Goal: Obtain resource: Obtain resource

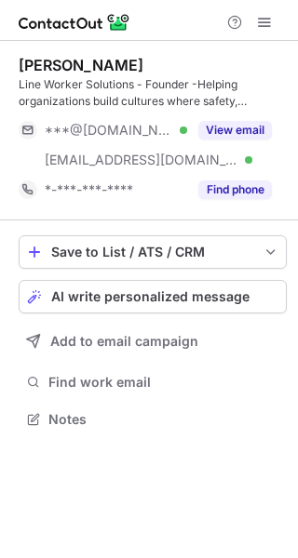
scroll to position [406, 298]
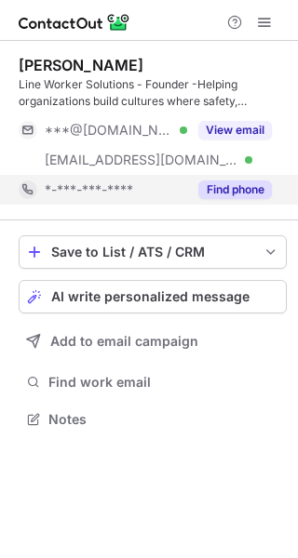
click at [246, 185] on button "Find phone" at bounding box center [234, 189] width 73 height 19
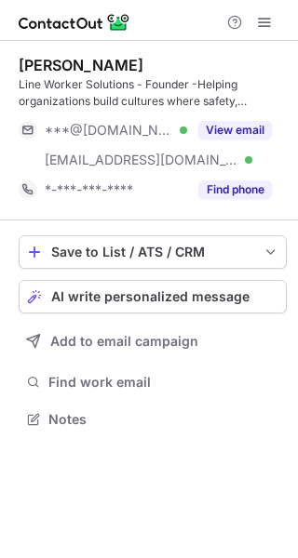
scroll to position [406, 298]
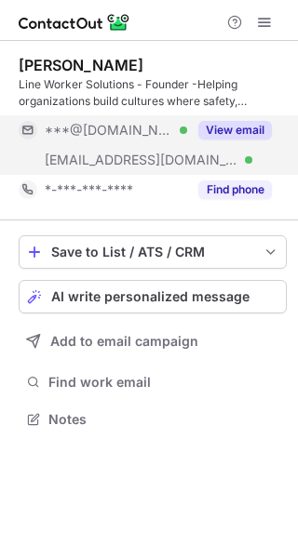
click at [249, 131] on button "View email" at bounding box center [234, 130] width 73 height 19
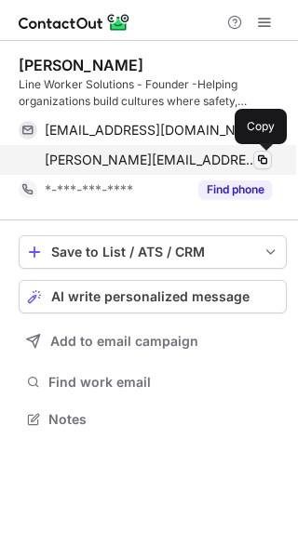
click at [264, 163] on span at bounding box center [262, 160] width 15 height 15
